Goal: Information Seeking & Learning: Learn about a topic

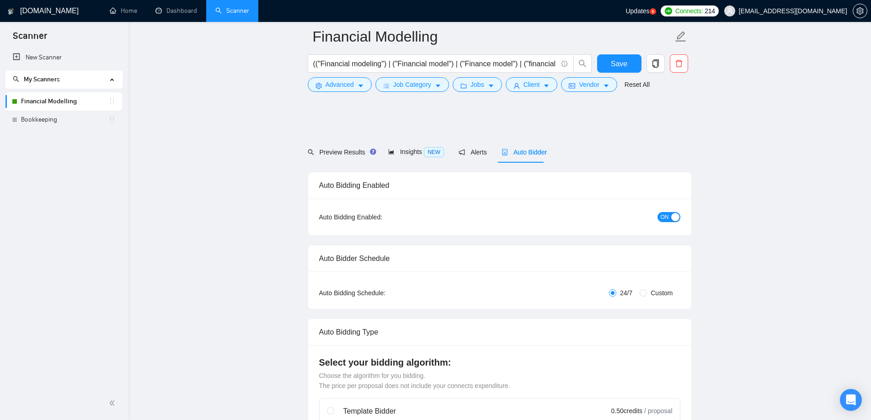
scroll to position [1650, 0]
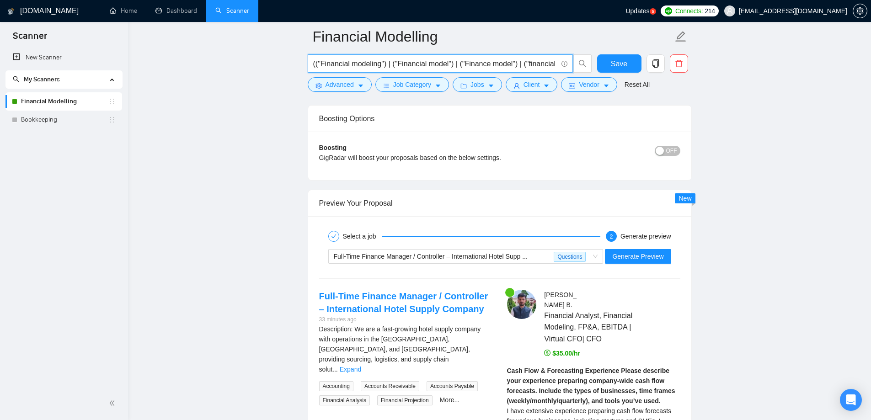
click at [435, 64] on input "(("Financial modeling") | ("Financial model") | ("Finance model") | ("financial…" at bounding box center [435, 63] width 244 height 11
click at [167, 270] on main "Financial Modelling (("Financial modeling") | ("Financial model") | ("Finance m…" at bounding box center [500, 158] width 714 height 3543
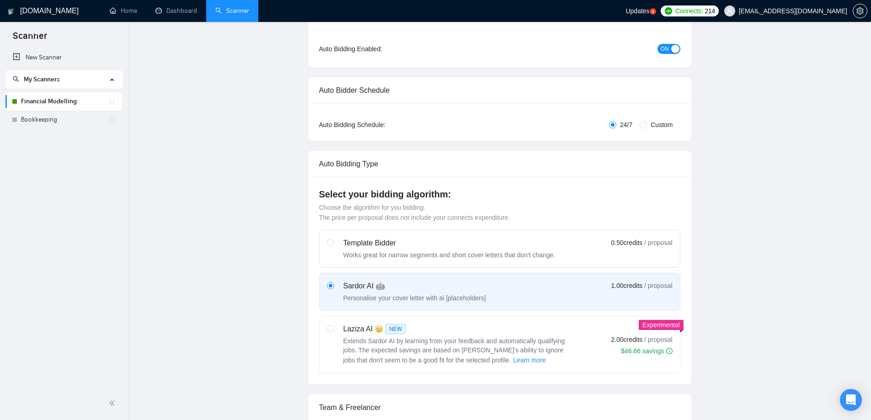
scroll to position [0, 0]
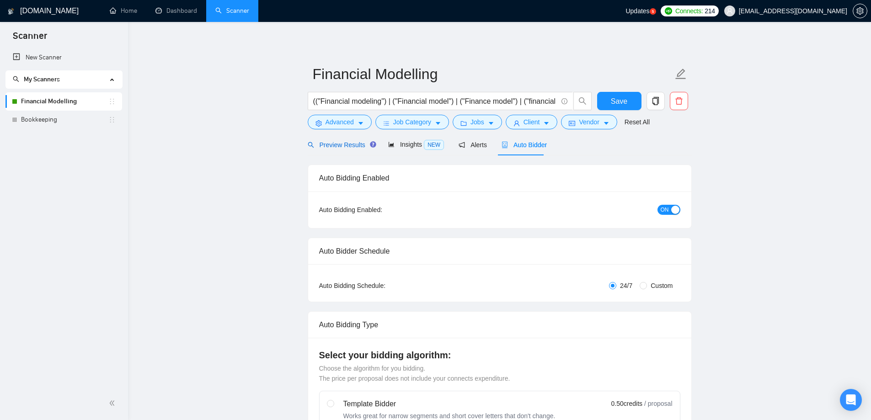
click at [352, 144] on span "Preview Results" at bounding box center [341, 144] width 66 height 7
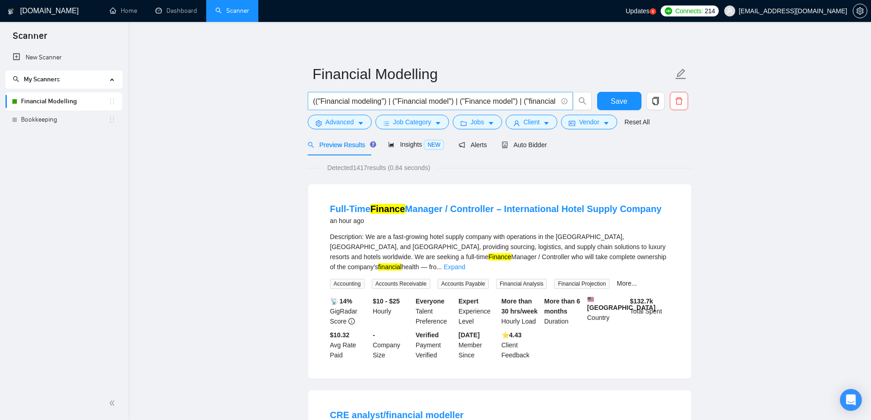
click at [404, 98] on input "(("Financial modeling") | ("Financial model") | ("Finance model") | ("financial…" at bounding box center [435, 101] width 244 height 11
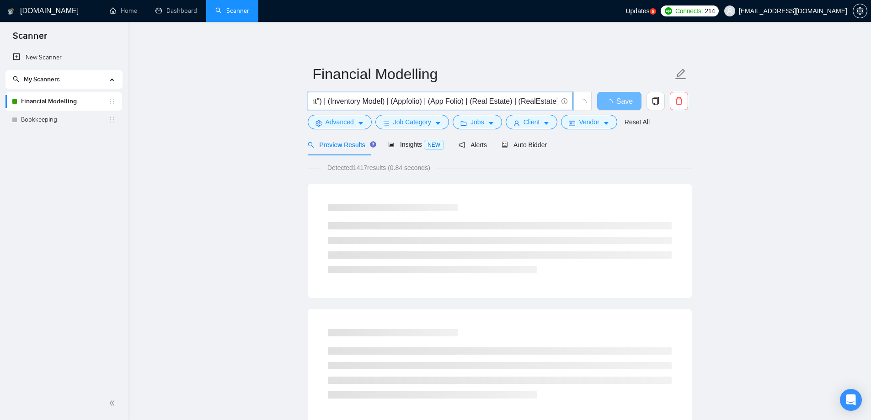
scroll to position [0, 1631]
paste input "| (Buildium)"
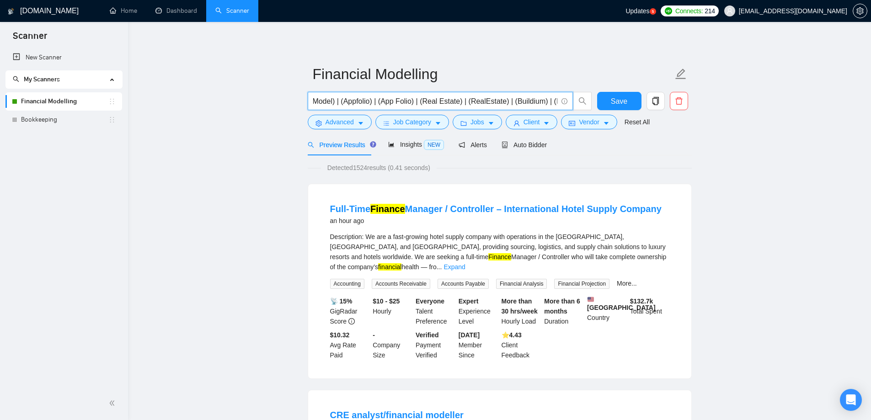
paste input "| (Ecommerce)"
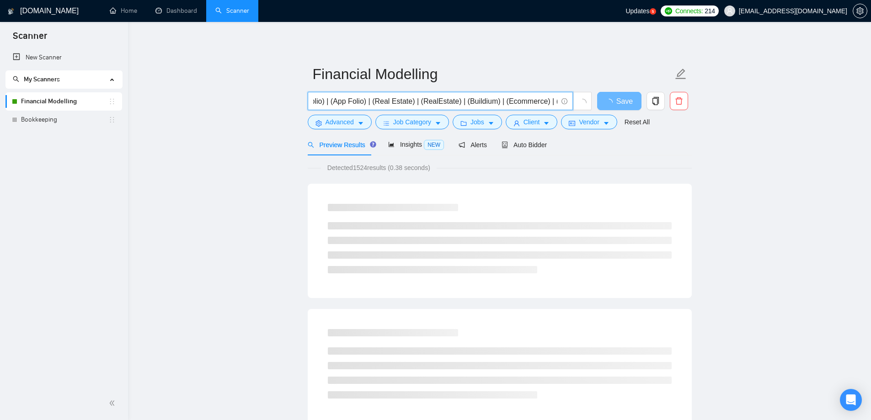
scroll to position [0, 1730]
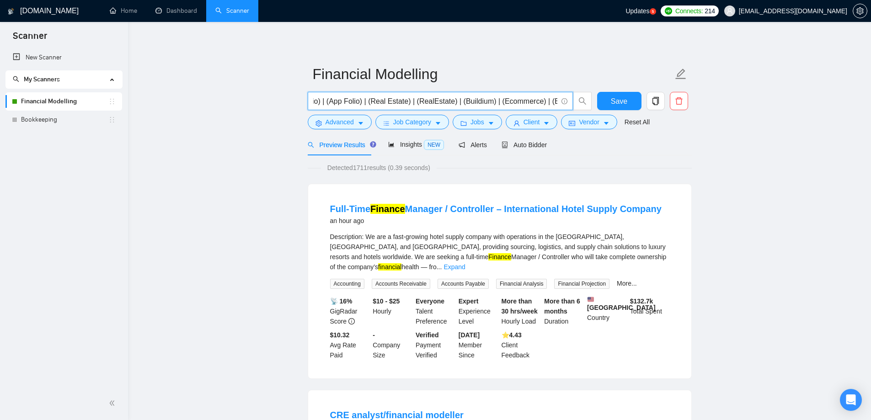
paste input "| (Ecommerce)"
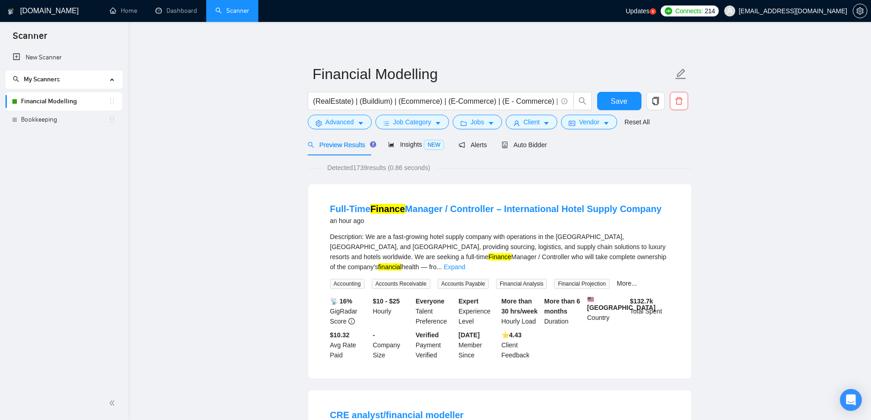
scroll to position [0, 0]
click at [519, 98] on input "(("Financial modeling") | ("Financial model") | ("Finance model") | ("financial…" at bounding box center [435, 101] width 244 height 11
paste input "| (Ecommerce)"
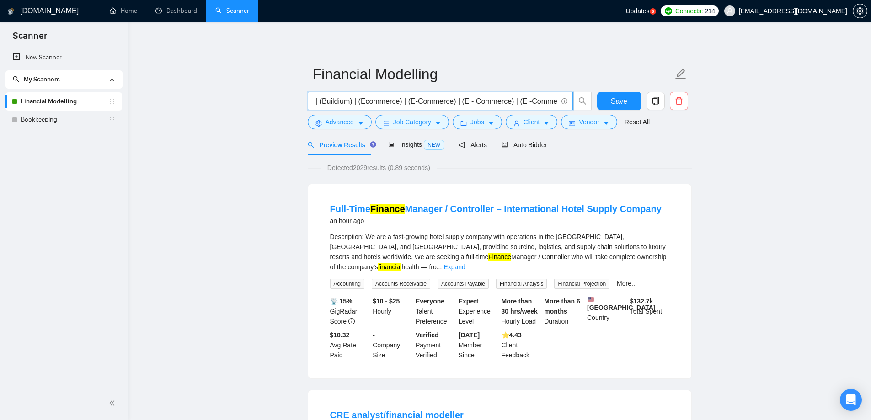
paste input "| (Ecommerce)"
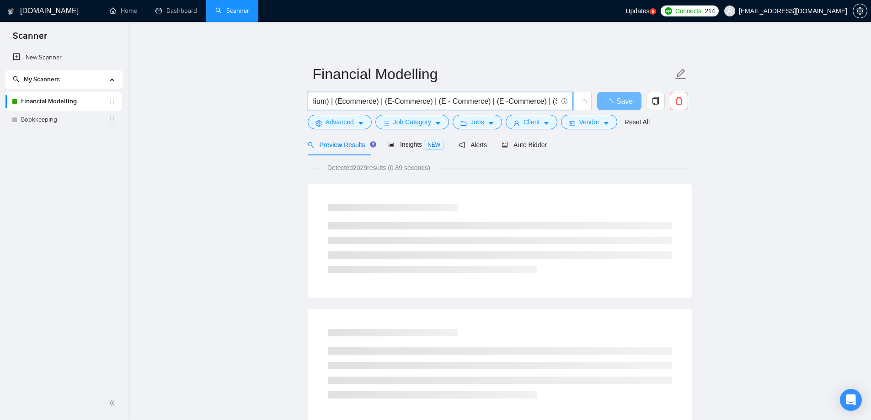
scroll to position [0, 1900]
click at [565, 101] on icon "info-circle" at bounding box center [565, 101] width 6 height 6
click at [541, 101] on input "(("Financial modeling") | ("Financial model") | ("Finance model") | ("financial…" at bounding box center [435, 101] width 244 height 11
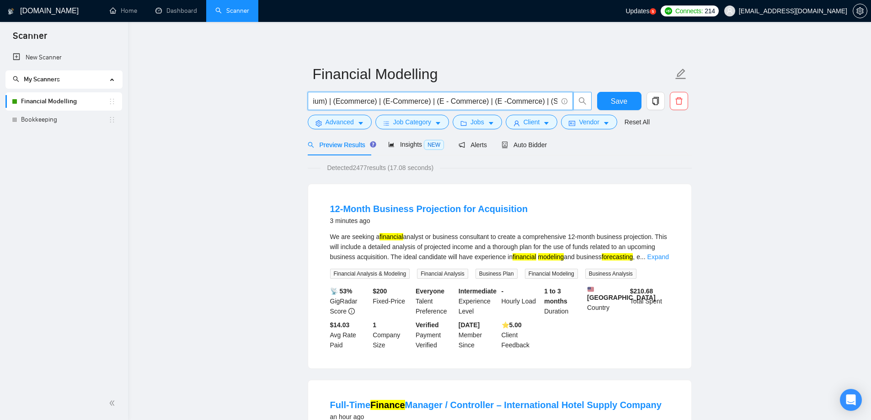
drag, startPoint x: 521, startPoint y: 102, endPoint x: 578, endPoint y: 101, distance: 56.7
click at [578, 101] on span "(("Financial modeling") | ("Financial model") | ("Finance model") | ("financial…" at bounding box center [450, 101] width 284 height 18
paste input "| (Ecommerce)"
type input "(("Financial modeling") | ("Financial model") | ("Finance model") | ("financial…"
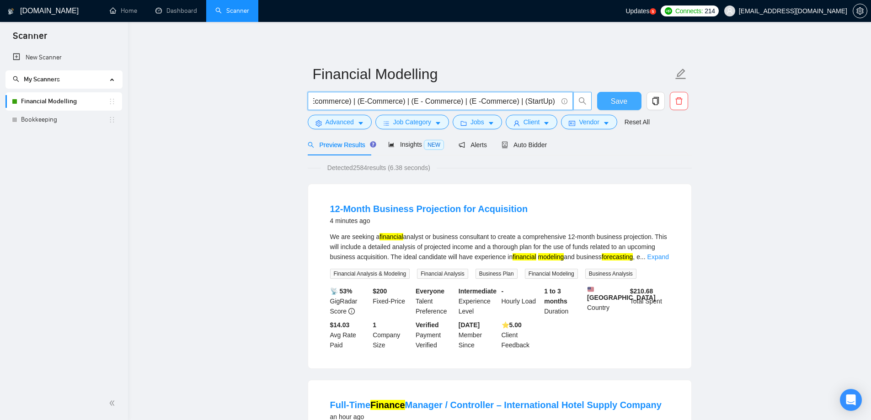
click at [628, 104] on button "Save" at bounding box center [619, 101] width 44 height 18
click at [528, 151] on div "Auto Bidder" at bounding box center [524, 144] width 45 height 21
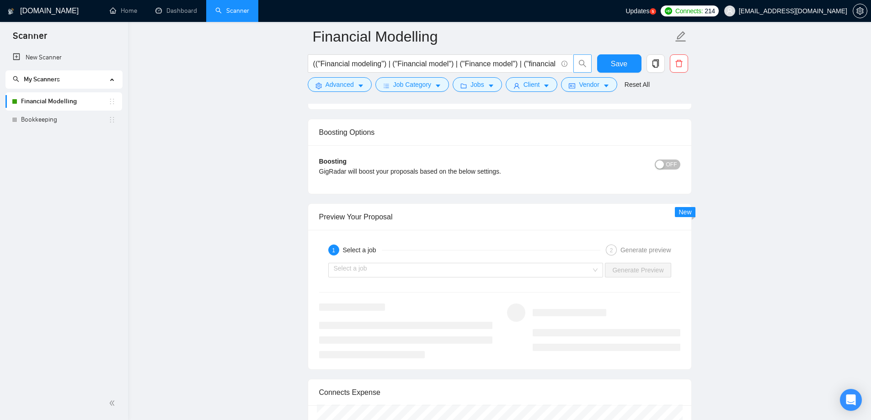
scroll to position [1659, 0]
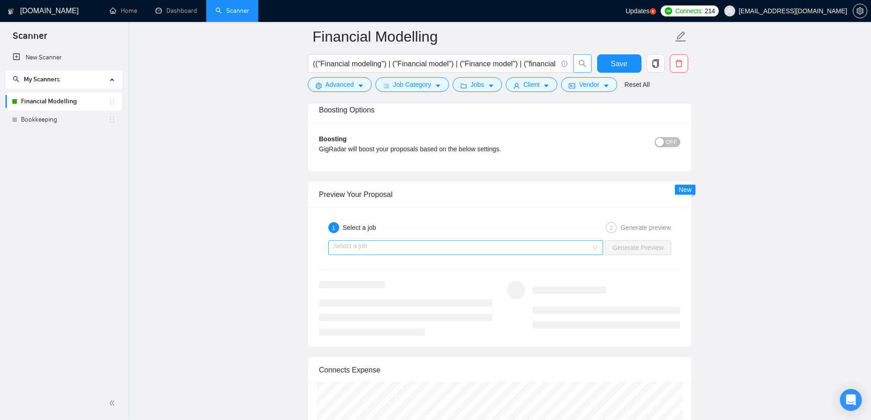
click at [441, 241] on input "search" at bounding box center [463, 248] width 258 height 14
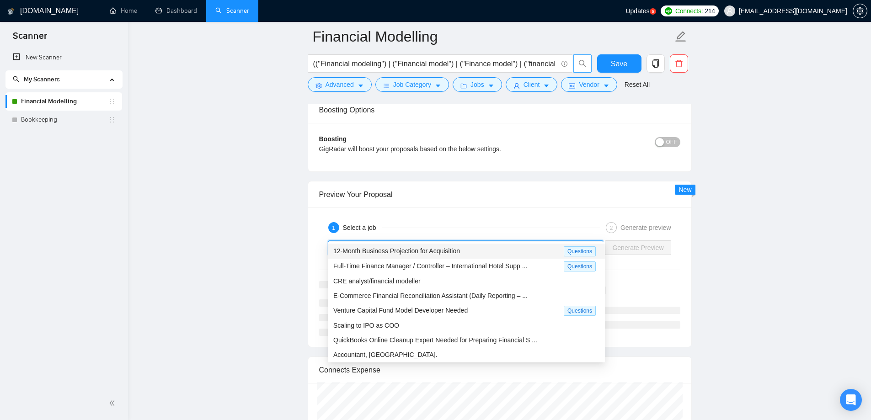
click at [429, 251] on span "12-Month Business Projection for Acquisition" at bounding box center [396, 250] width 127 height 7
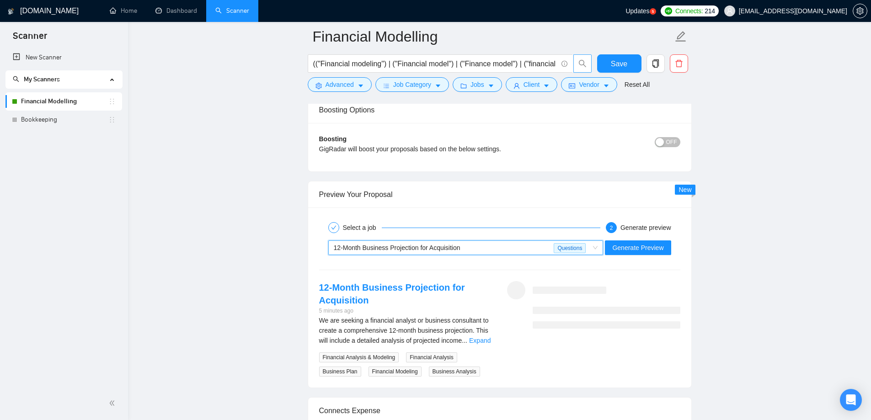
click at [628, 243] on span "Generate Preview" at bounding box center [637, 248] width 51 height 10
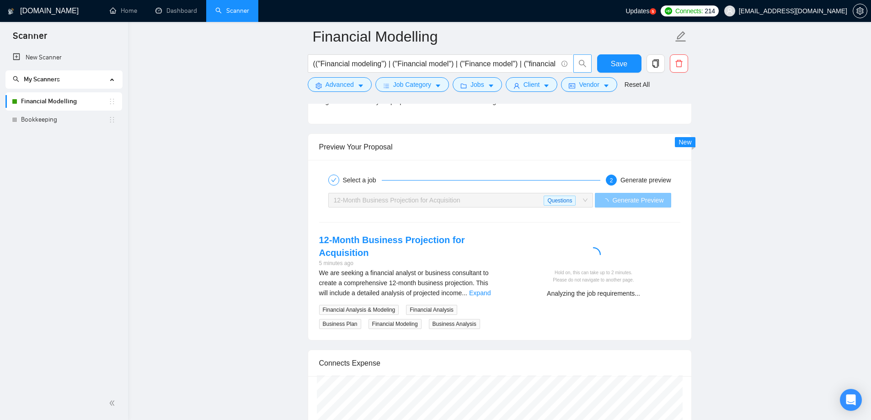
scroll to position [1750, 0]
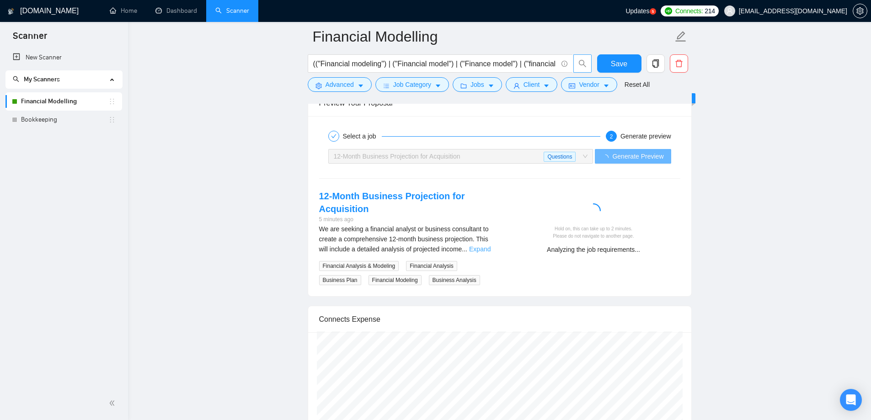
click at [474, 246] on link "Expand" at bounding box center [479, 249] width 21 height 7
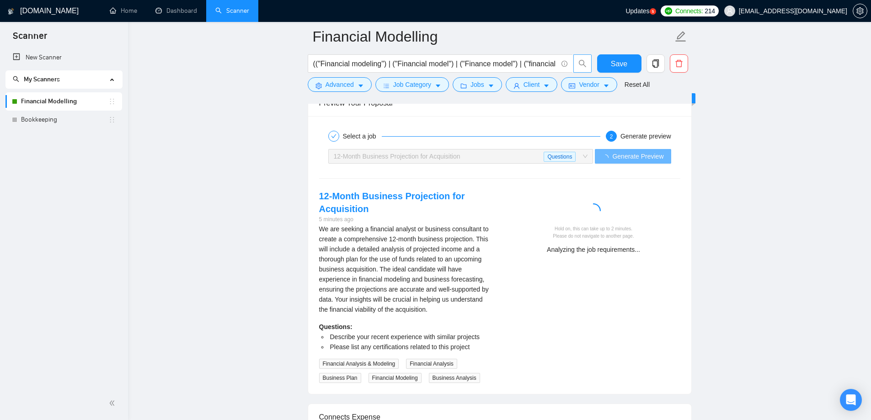
click at [452, 239] on div "We are seeking a financial analyst or business consultant to create a comprehen…" at bounding box center [405, 269] width 173 height 91
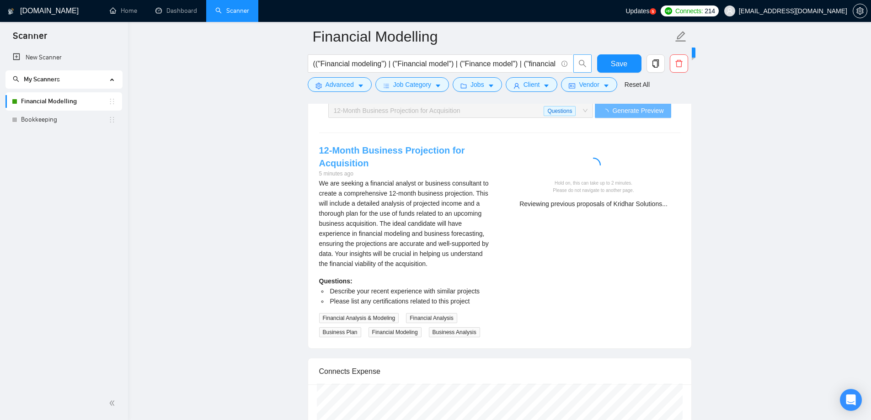
click at [407, 145] on link "12-Month Business Projection for Acquisition" at bounding box center [392, 156] width 146 height 23
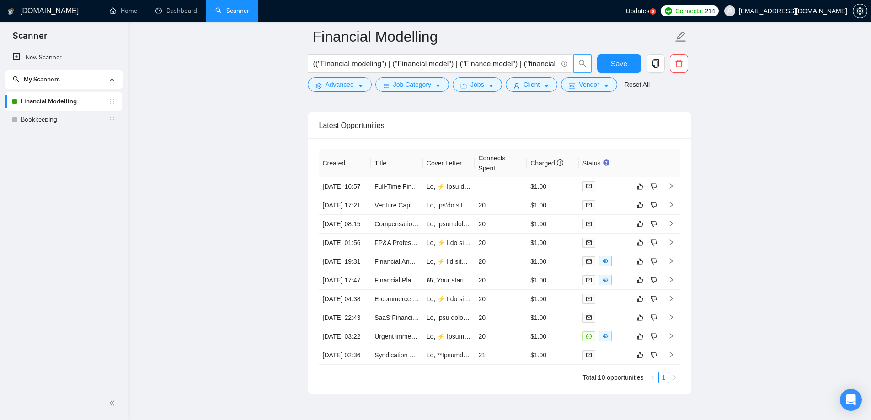
scroll to position [2299, 0]
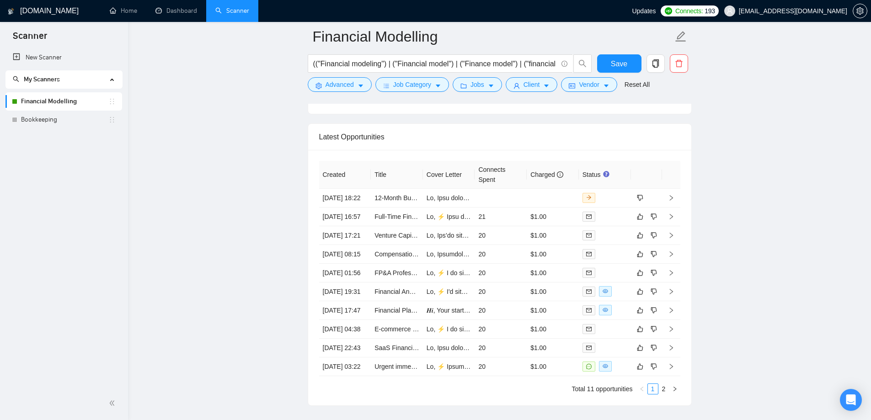
scroll to position [2236, 0]
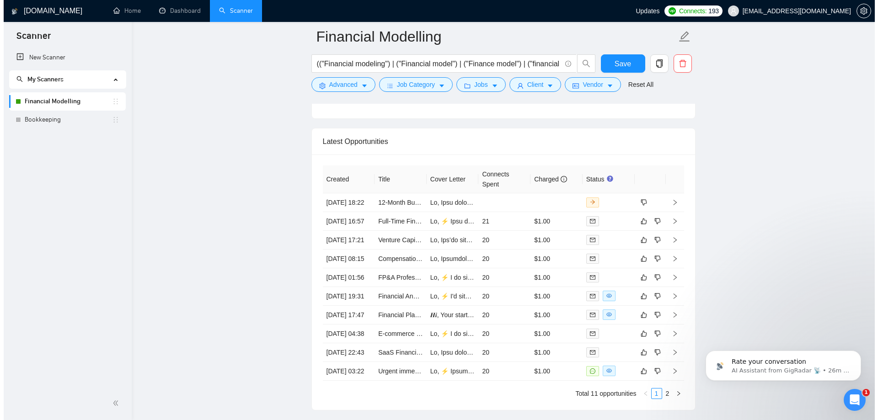
scroll to position [0, 0]
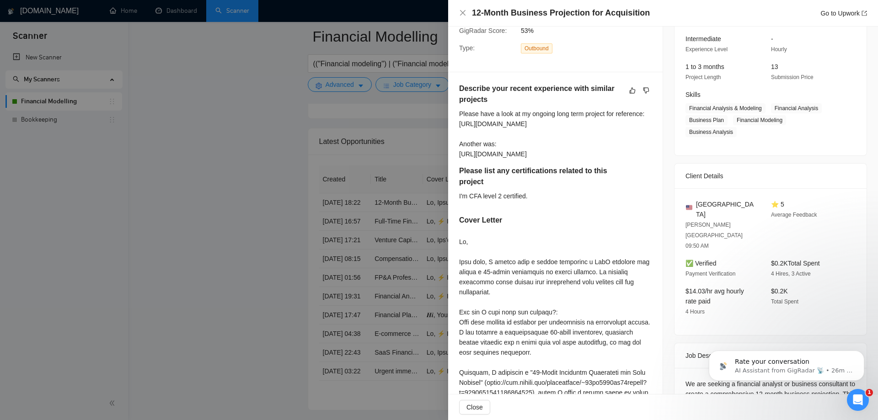
scroll to position [137, 0]
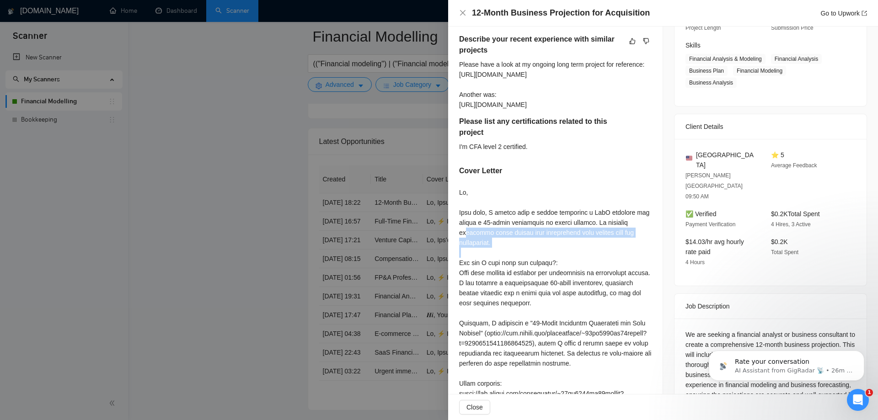
drag, startPoint x: 459, startPoint y: 233, endPoint x: 493, endPoint y: 246, distance: 36.8
click at [493, 246] on div at bounding box center [555, 378] width 193 height 382
click at [504, 248] on div at bounding box center [555, 378] width 193 height 382
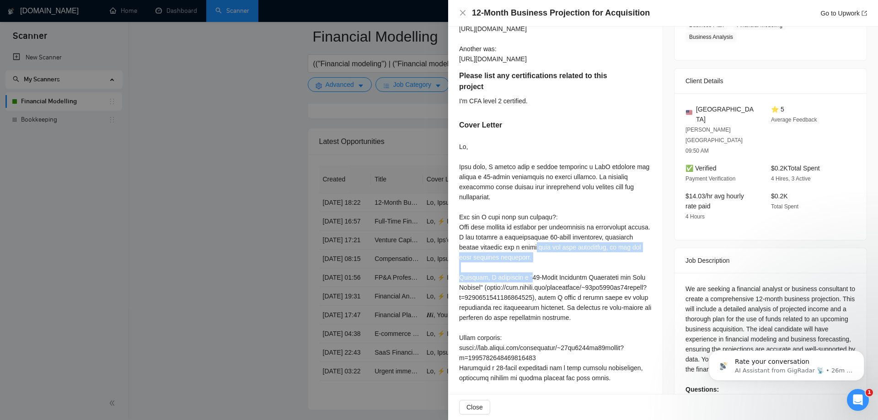
drag, startPoint x: 458, startPoint y: 246, endPoint x: 533, endPoint y: 260, distance: 76.3
click at [533, 260] on div "Describe your recent experience with similar projects Please have a look at my …" at bounding box center [555, 258] width 214 height 562
click at [526, 264] on div at bounding box center [555, 333] width 193 height 382
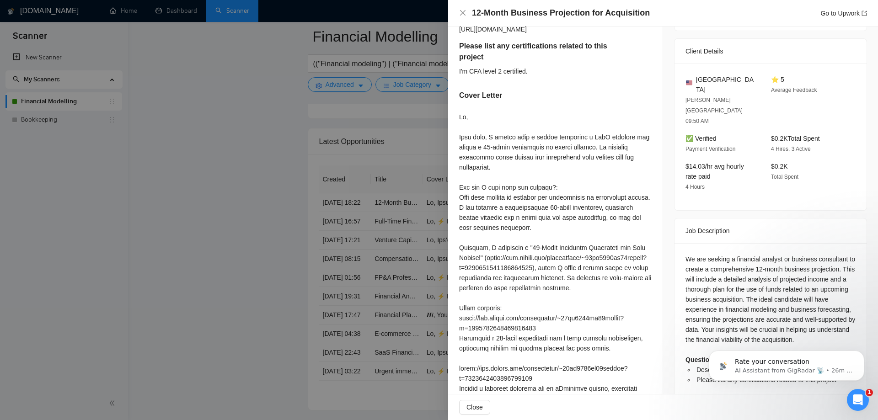
scroll to position [229, 0]
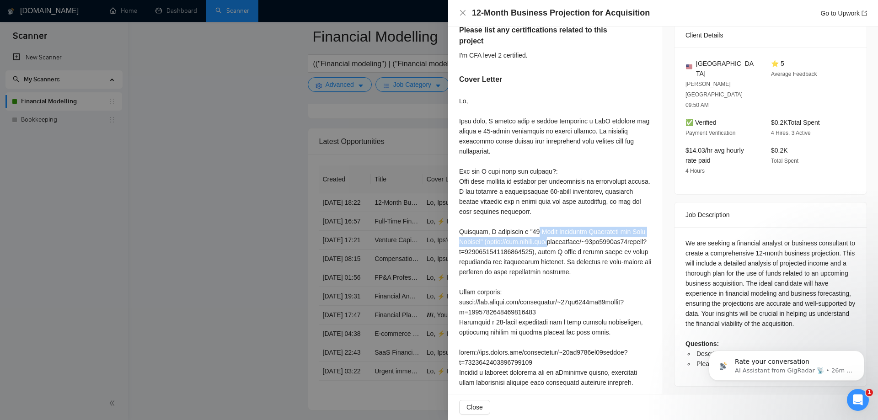
drag, startPoint x: 459, startPoint y: 230, endPoint x: 477, endPoint y: 243, distance: 22.6
click at [477, 243] on div at bounding box center [555, 287] width 193 height 382
click at [485, 253] on div at bounding box center [555, 287] width 193 height 382
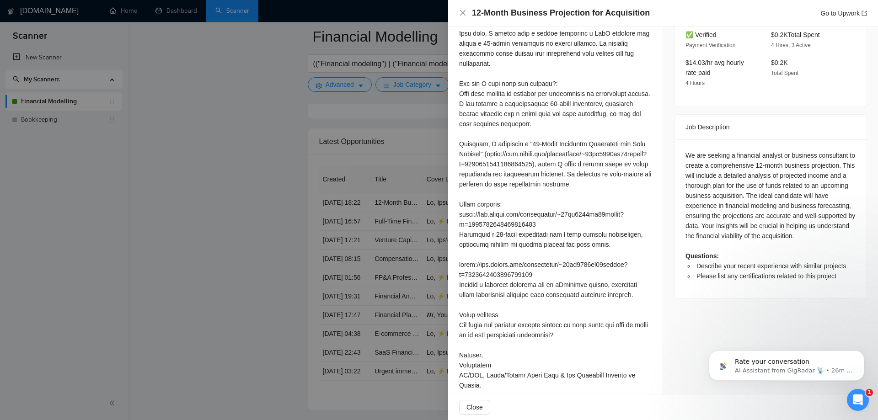
scroll to position [320, 0]
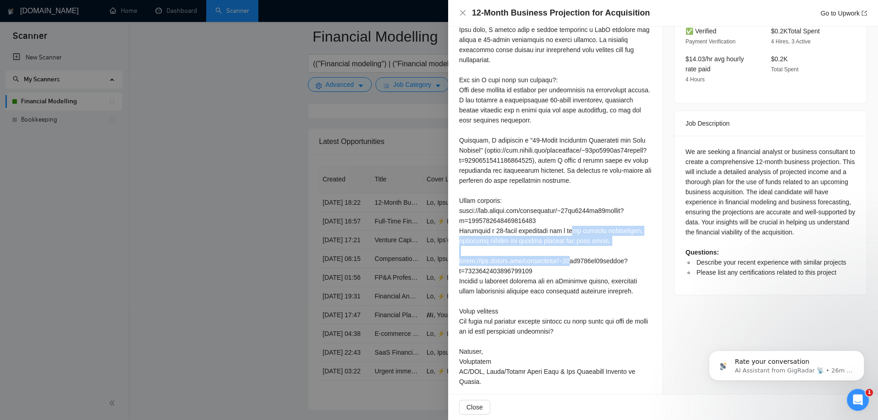
drag, startPoint x: 478, startPoint y: 241, endPoint x: 616, endPoint y: 249, distance: 138.3
click at [616, 249] on div at bounding box center [555, 196] width 193 height 382
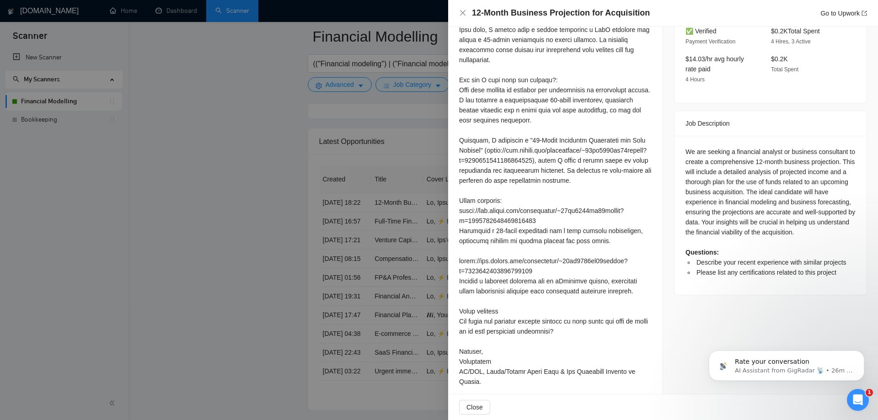
click at [580, 261] on div at bounding box center [555, 196] width 193 height 382
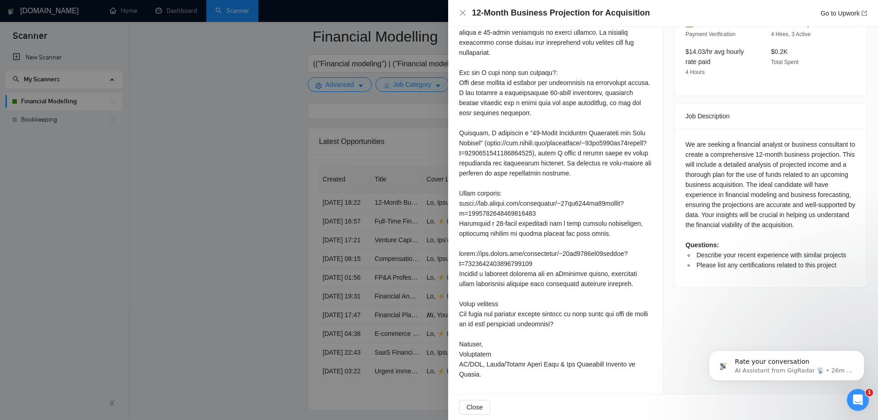
scroll to position [337, 0]
click at [853, 400] on icon "Open Intercom Messenger" at bounding box center [858, 400] width 15 height 15
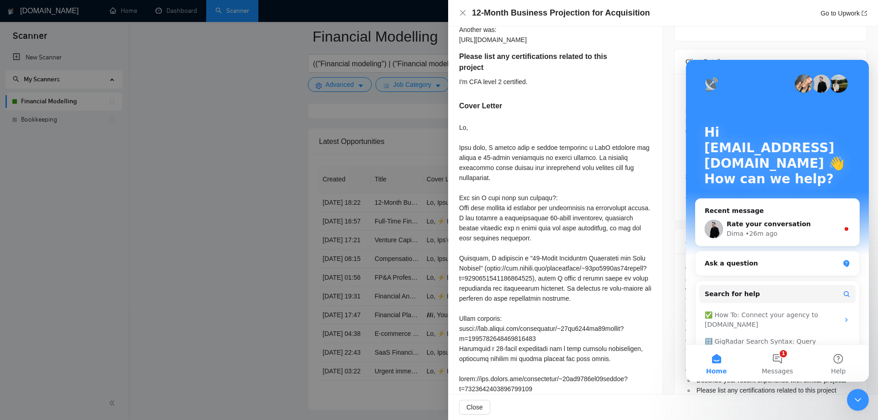
scroll to position [154, 0]
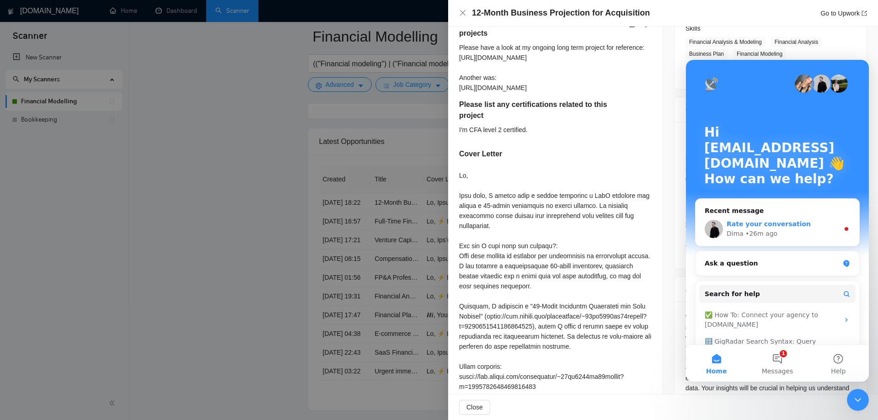
click at [808, 236] on div "Dima • 26m ago" at bounding box center [783, 234] width 112 height 10
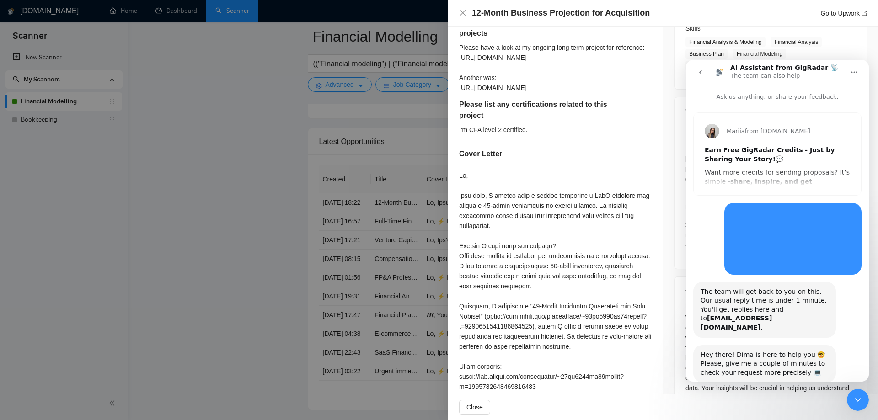
scroll to position [1, 0]
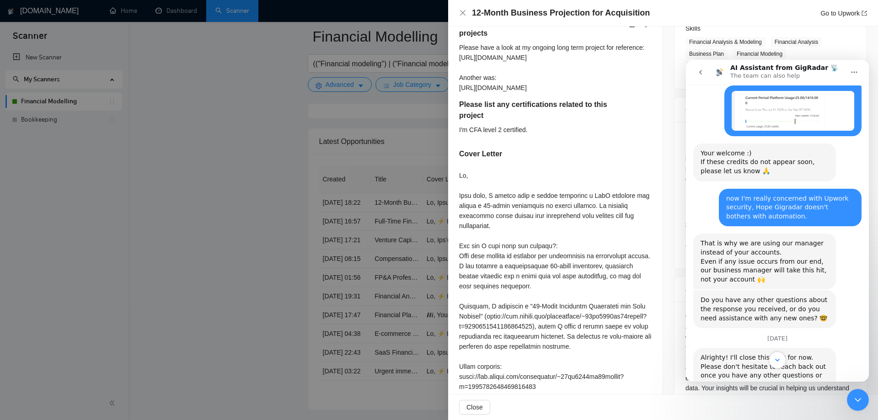
click at [777, 358] on icon "Scroll to bottom" at bounding box center [777, 360] width 8 height 8
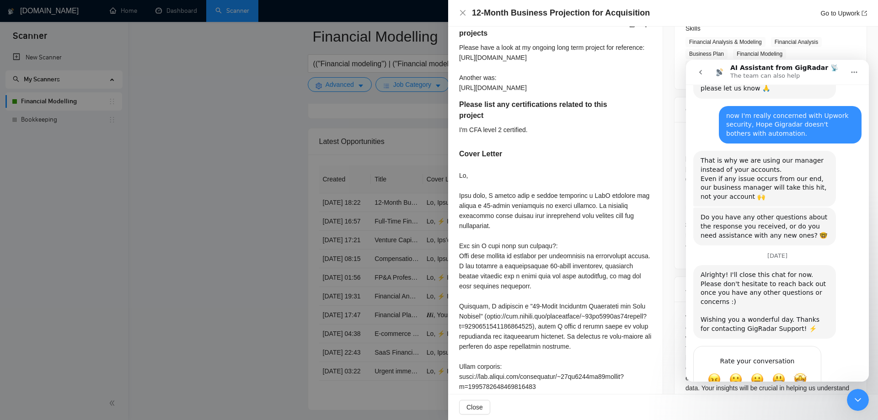
scroll to position [933, 0]
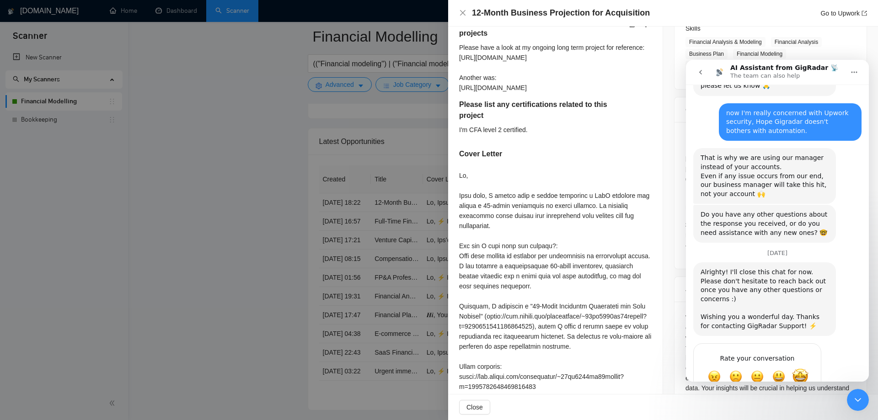
click at [804, 369] on span "Amazing" at bounding box center [800, 377] width 16 height 16
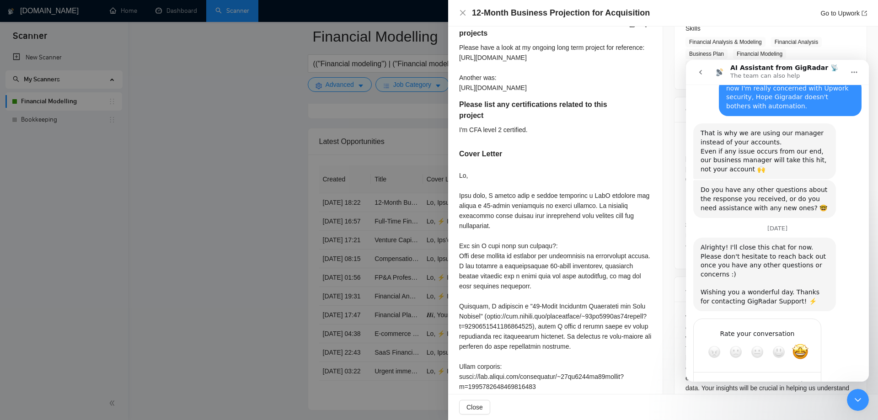
click at [810, 376] on div "Submit" at bounding box center [805, 385] width 18 height 18
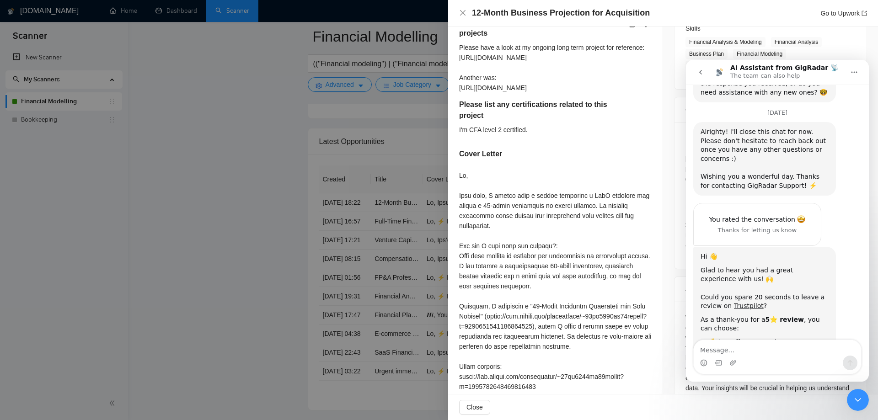
scroll to position [1113, 0]
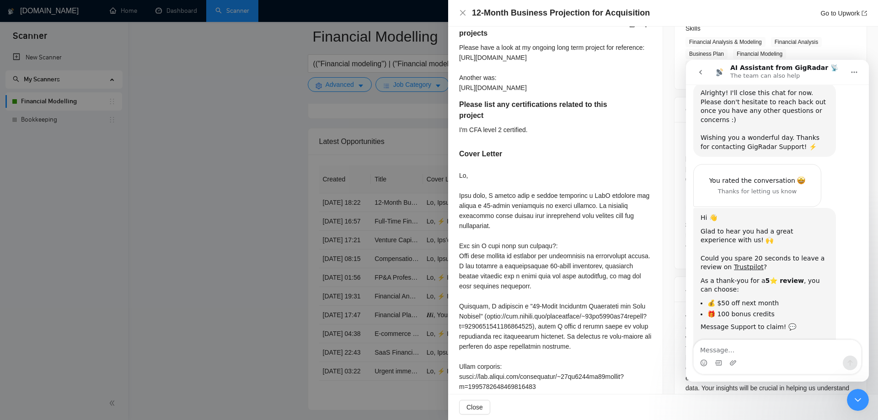
click at [861, 404] on icon "Close Intercom Messenger" at bounding box center [857, 400] width 11 height 11
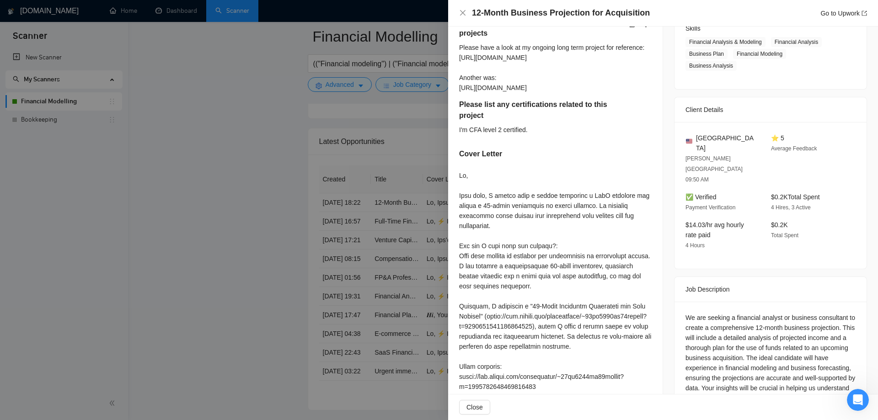
click at [714, 313] on div "We are seeking a financial analyst or business consultant to create a comprehen…" at bounding box center [770, 378] width 170 height 131
click at [386, 203] on div at bounding box center [439, 210] width 878 height 420
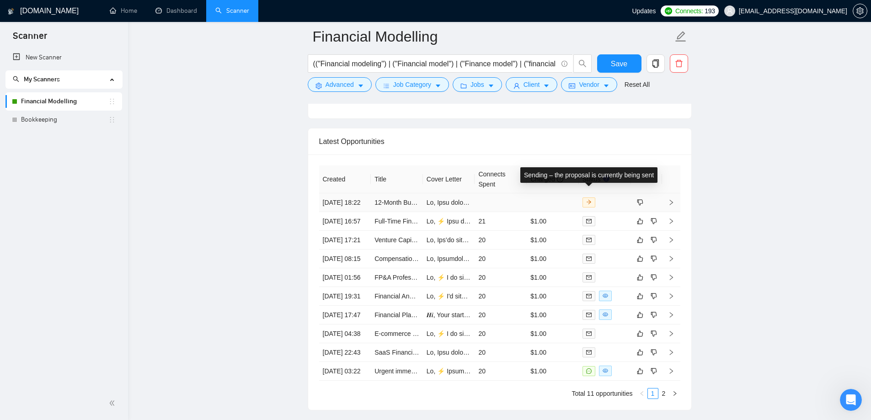
click at [590, 200] on icon "arrow-right" at bounding box center [589, 202] width 5 height 5
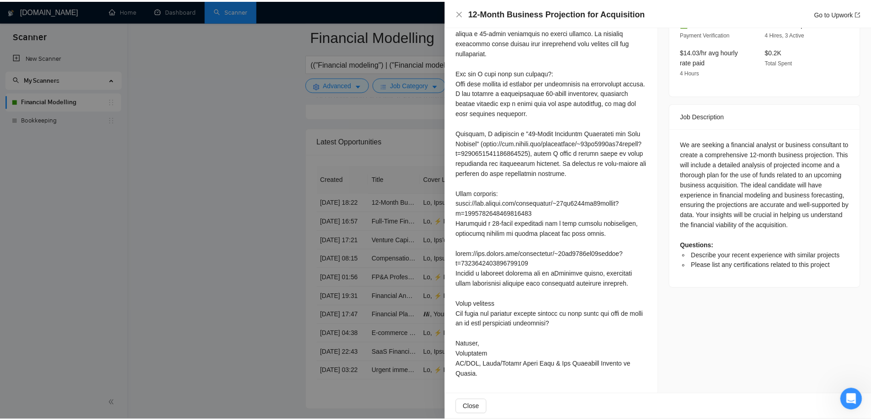
scroll to position [337, 0]
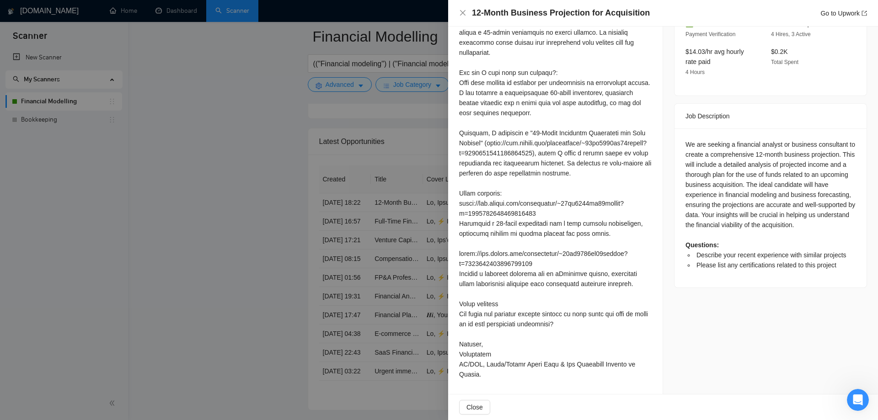
click at [346, 242] on div at bounding box center [439, 210] width 878 height 420
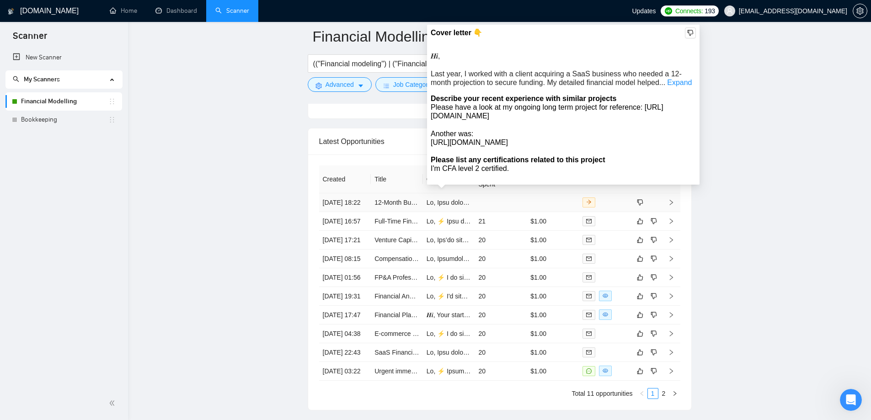
drag, startPoint x: 678, startPoint y: 84, endPoint x: 728, endPoint y: 90, distance: 49.7
click at [679, 84] on link "Expand" at bounding box center [679, 83] width 25 height 8
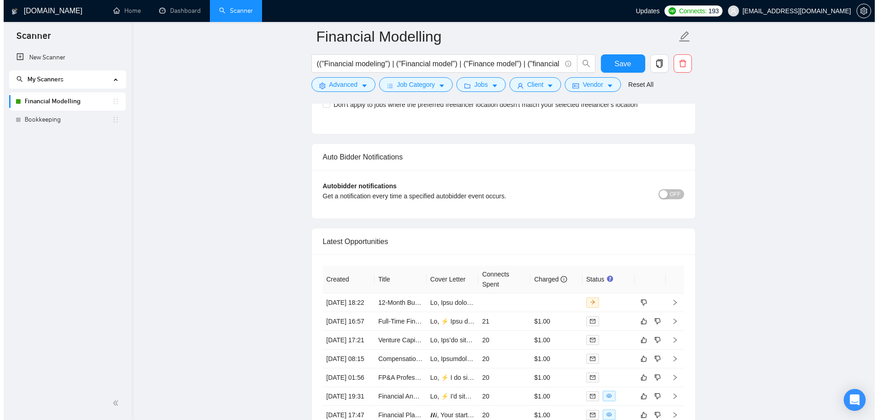
scroll to position [2236, 0]
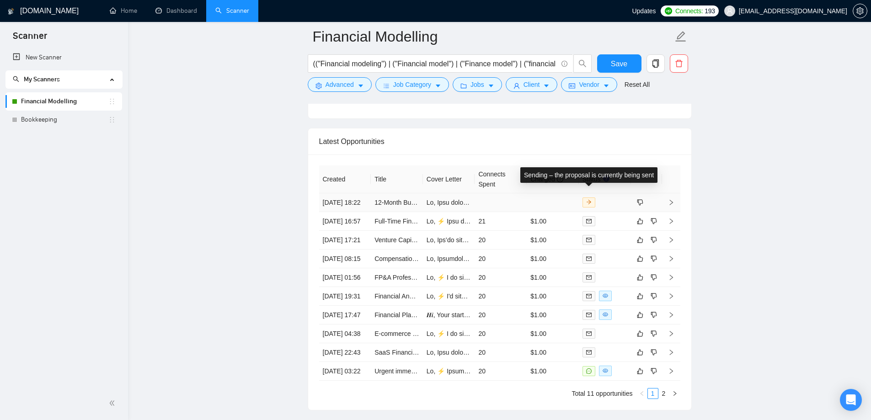
click at [591, 198] on span at bounding box center [589, 203] width 13 height 10
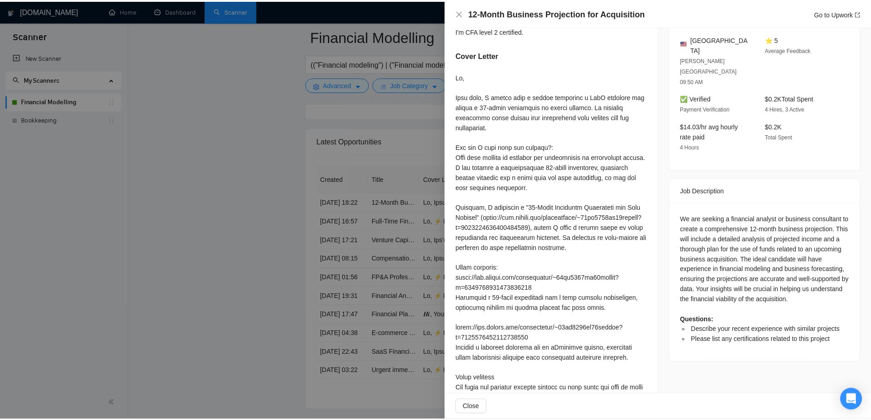
scroll to position [337, 0]
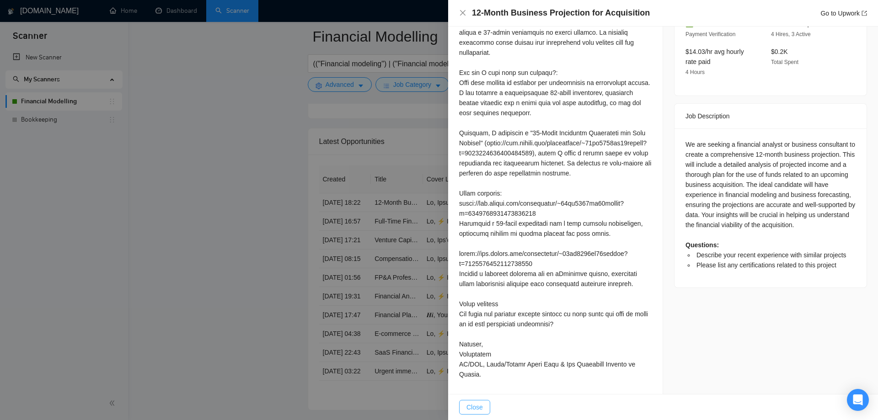
click at [472, 413] on button "Close" at bounding box center [474, 407] width 31 height 15
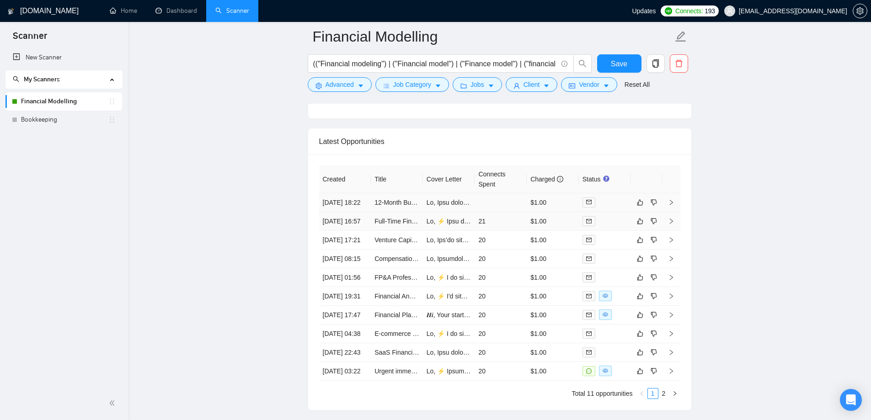
scroll to position [2236, 0]
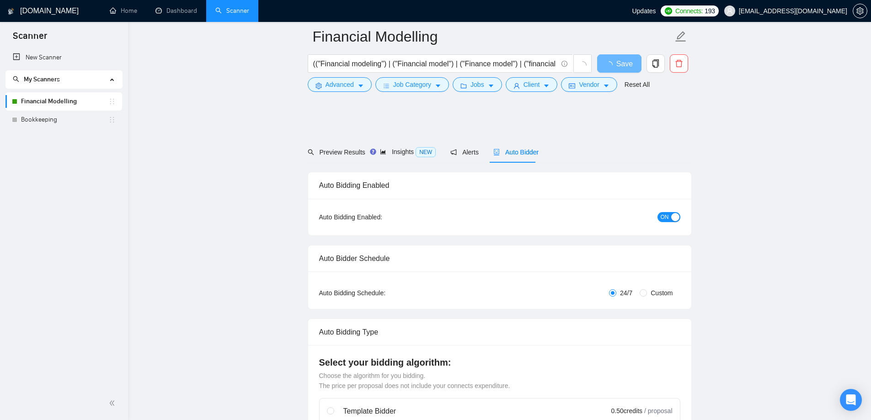
scroll to position [2053, 0]
